Goal: Task Accomplishment & Management: Use online tool/utility

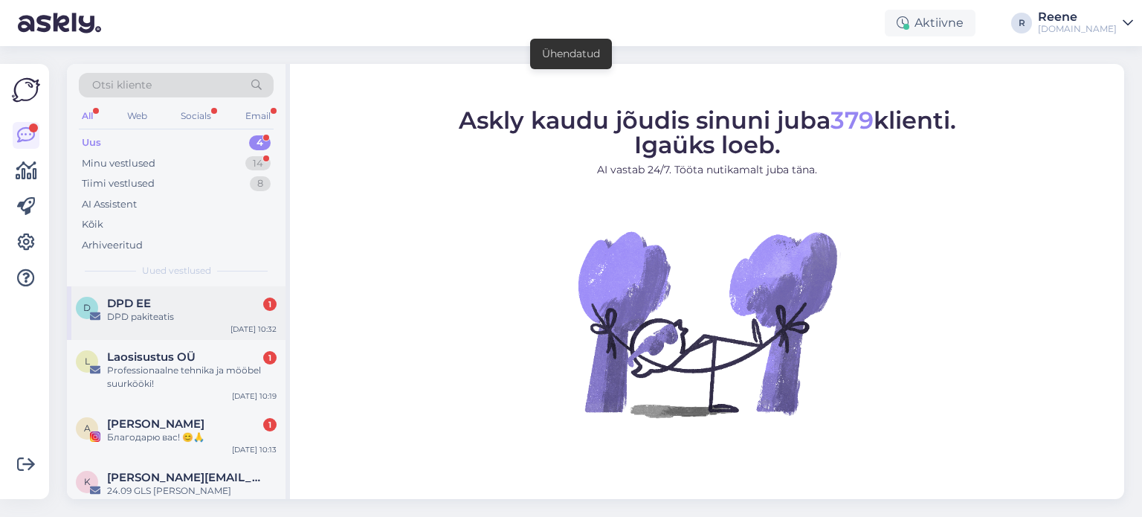
click at [144, 328] on div "D DPD EE 1 DPD pakiteatis [DATE] 10:32" at bounding box center [176, 313] width 219 height 54
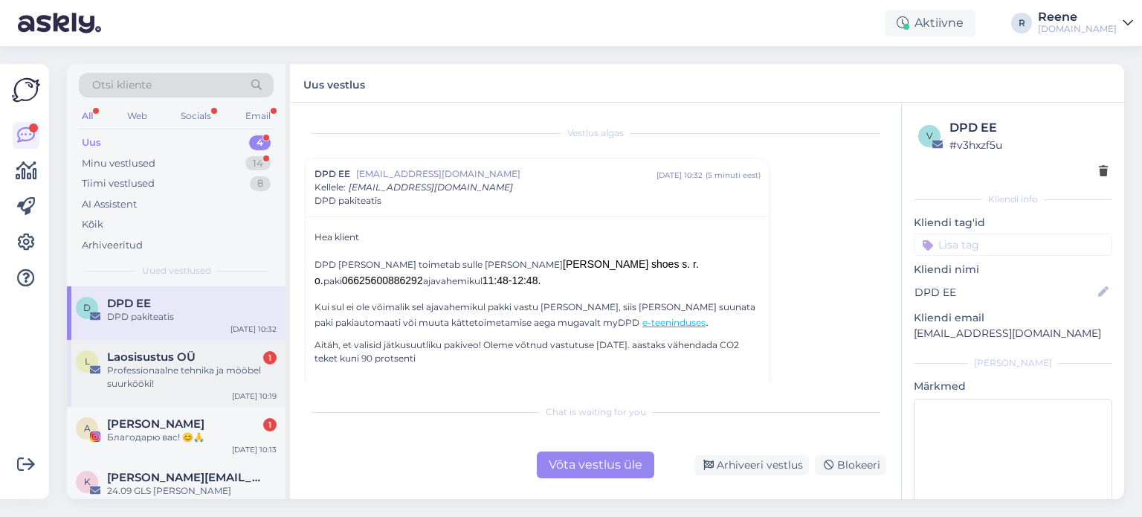
click at [175, 365] on div "Professionaalne tehnika ja mööbel suurkööki!" at bounding box center [192, 377] width 170 height 27
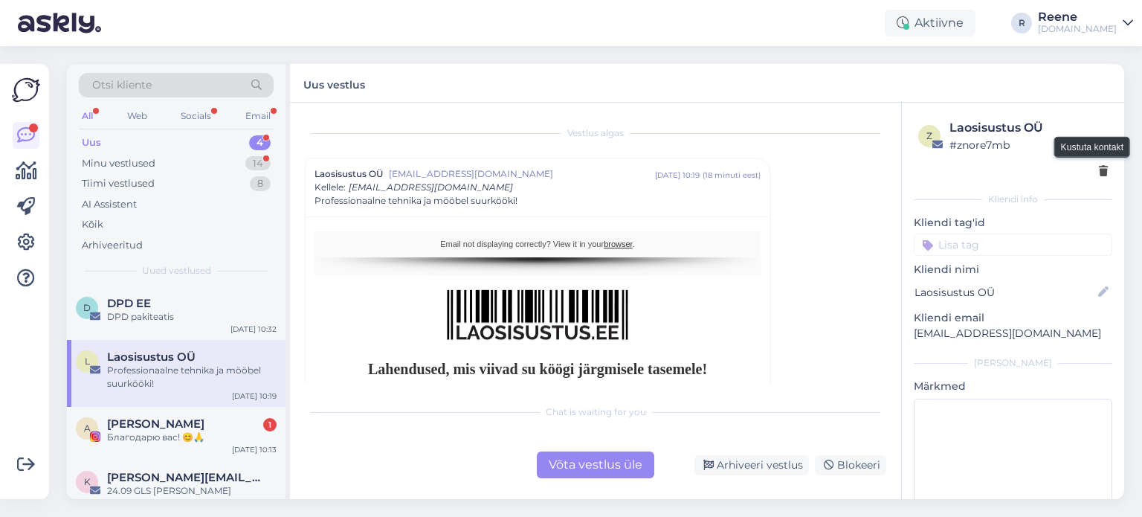
click at [1099, 172] on icon at bounding box center [1103, 172] width 9 height 10
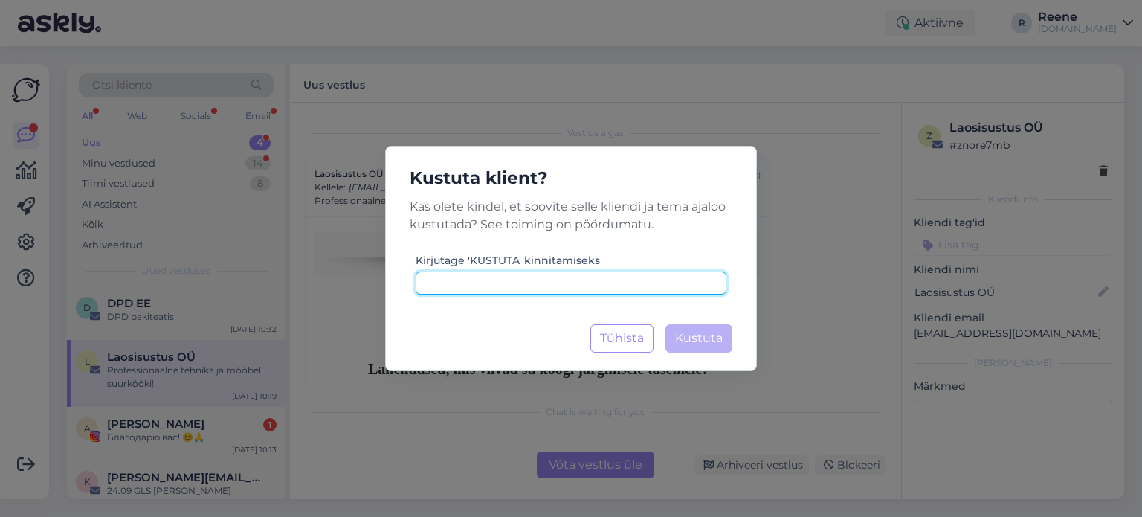
click at [574, 277] on input at bounding box center [571, 282] width 311 height 23
type input "kustuta"
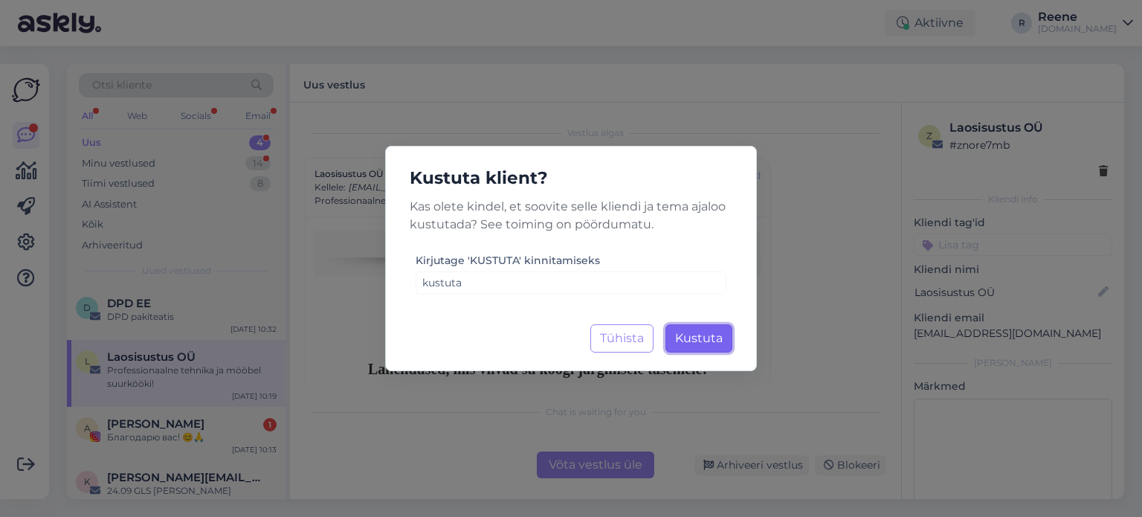
click at [708, 335] on span "Kustuta" at bounding box center [699, 338] width 48 height 14
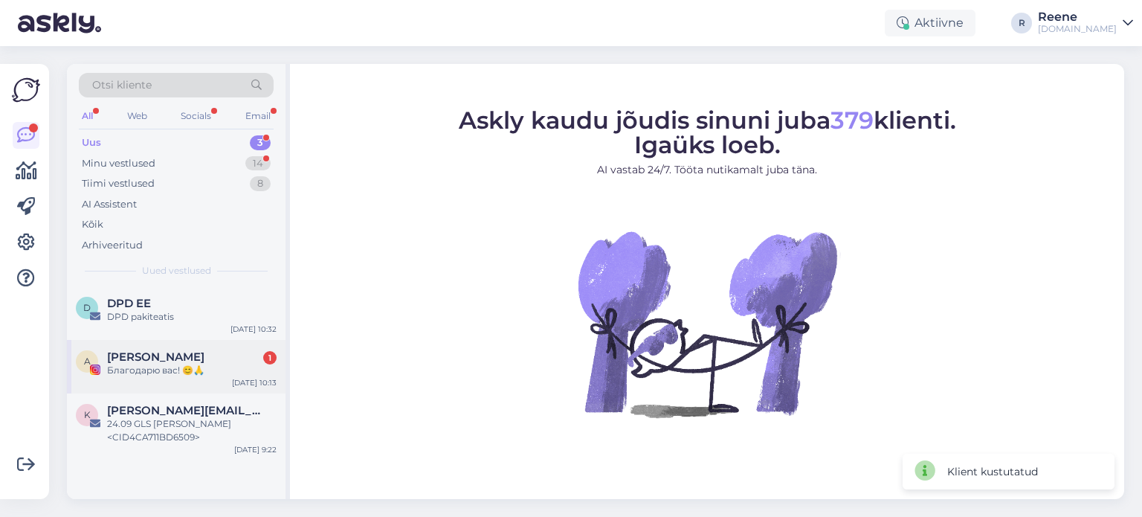
click at [137, 362] on span "[PERSON_NAME]" at bounding box center [155, 356] width 97 height 13
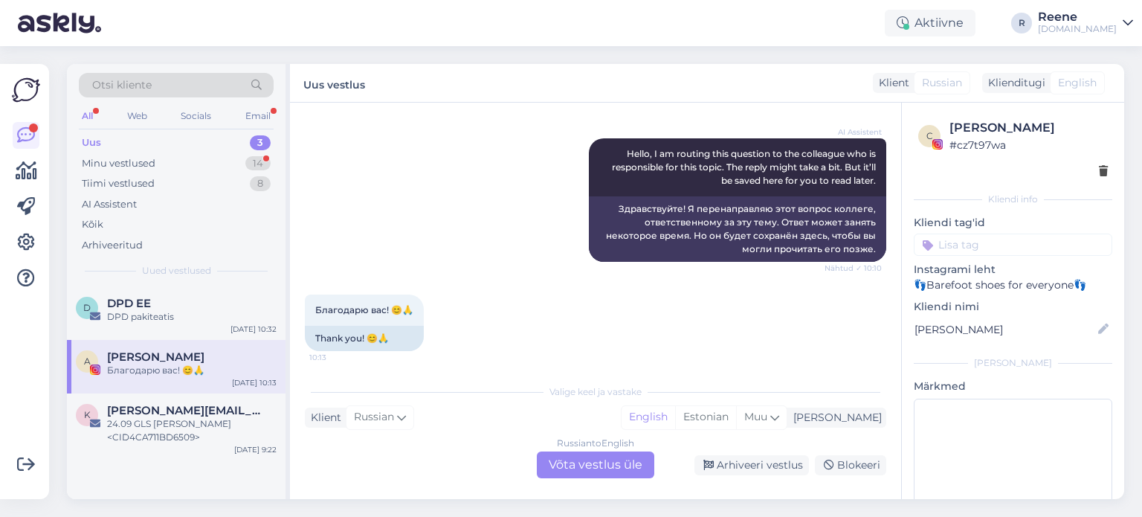
scroll to position [205, 0]
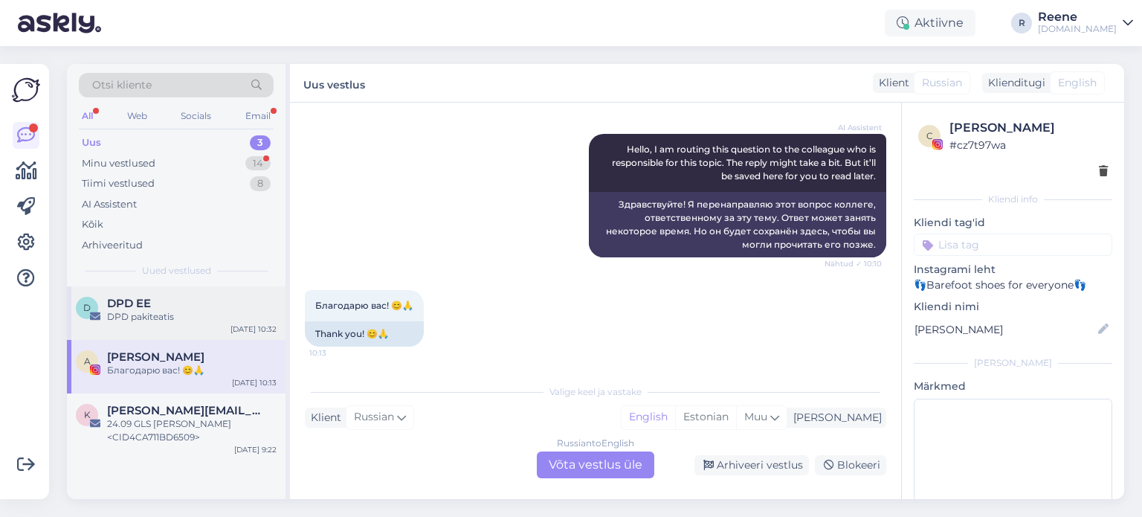
click at [152, 322] on div "DPD pakiteatis" at bounding box center [192, 316] width 170 height 13
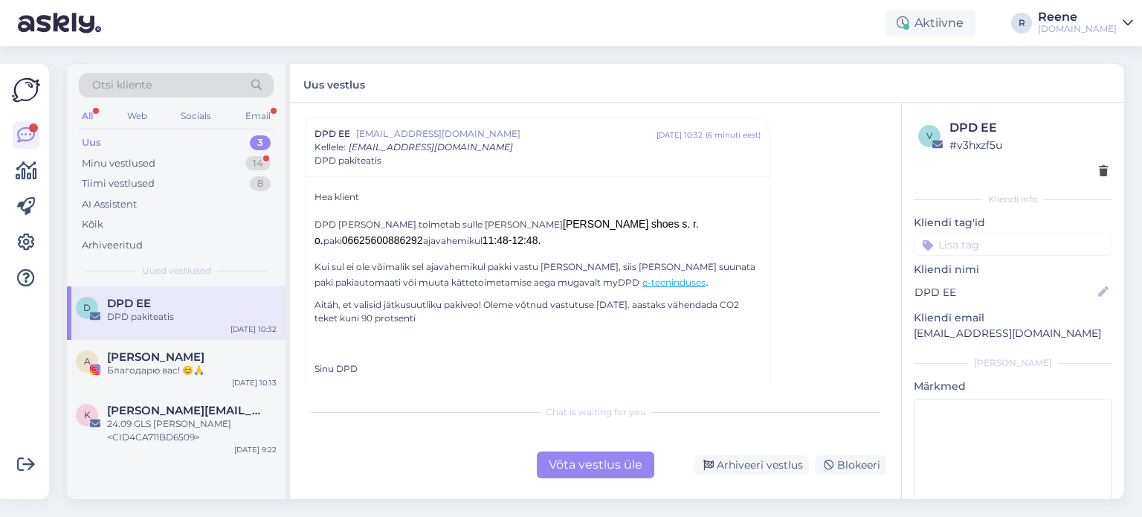
click at [643, 281] on link "e-teeninduses" at bounding box center [674, 282] width 63 height 11
